Goal: Obtain resource: Obtain resource

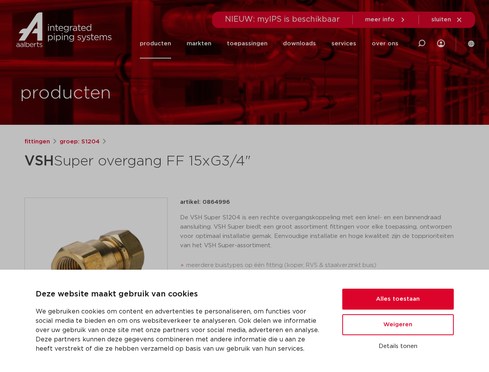
click at [244, 186] on div "fittingen groep: S1204 VSH Super overgang FF 15xG3/4"" at bounding box center [244, 313] width 453 height 353
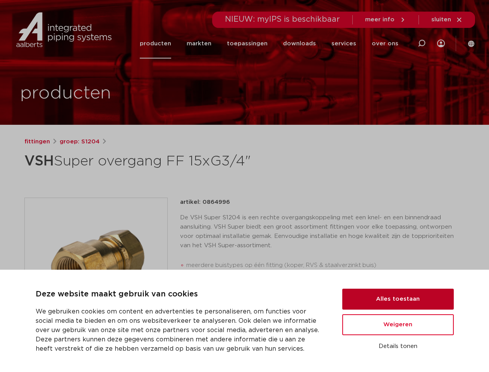
click at [398, 299] on button "Alles toestaan" at bounding box center [399, 299] width 112 height 21
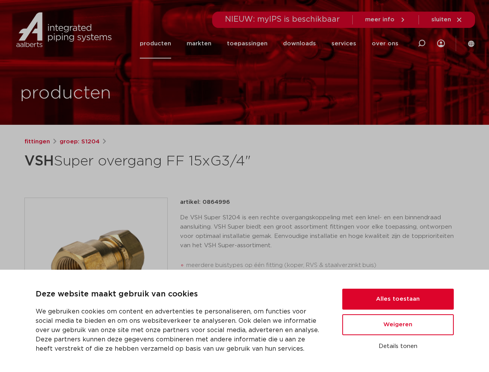
click at [398, 325] on div "datasheet toevoegen aan lijst opslaan in my IPS verwijder uit lijst deel:" at bounding box center [325, 331] width 279 height 19
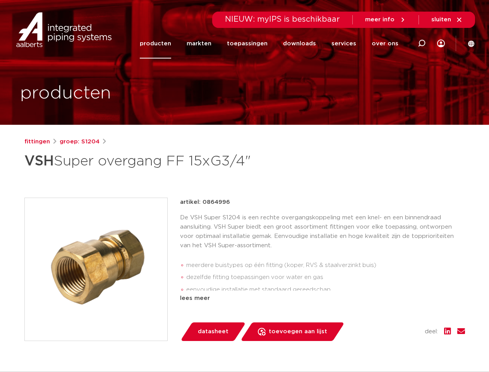
click at [398, 346] on div "fittingen groep: S1204 VSH Super overgang FF 15xG3/4"" at bounding box center [244, 313] width 453 height 353
click at [273, 43] on li "toepassingen" at bounding box center [247, 44] width 56 height 30
click at [422, 43] on icon at bounding box center [421, 43] width 9 height 9
click at [448, 20] on span "sluiten" at bounding box center [442, 20] width 20 height 6
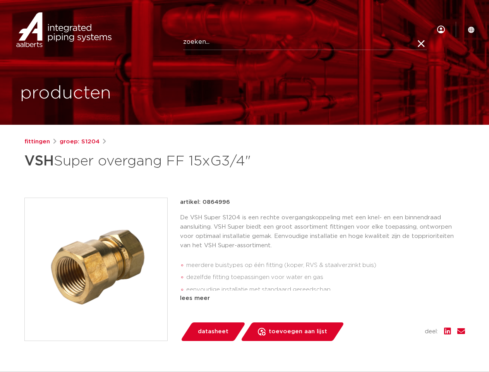
click at [96, 269] on img at bounding box center [96, 269] width 143 height 143
